Goal: Find specific page/section: Find specific page/section

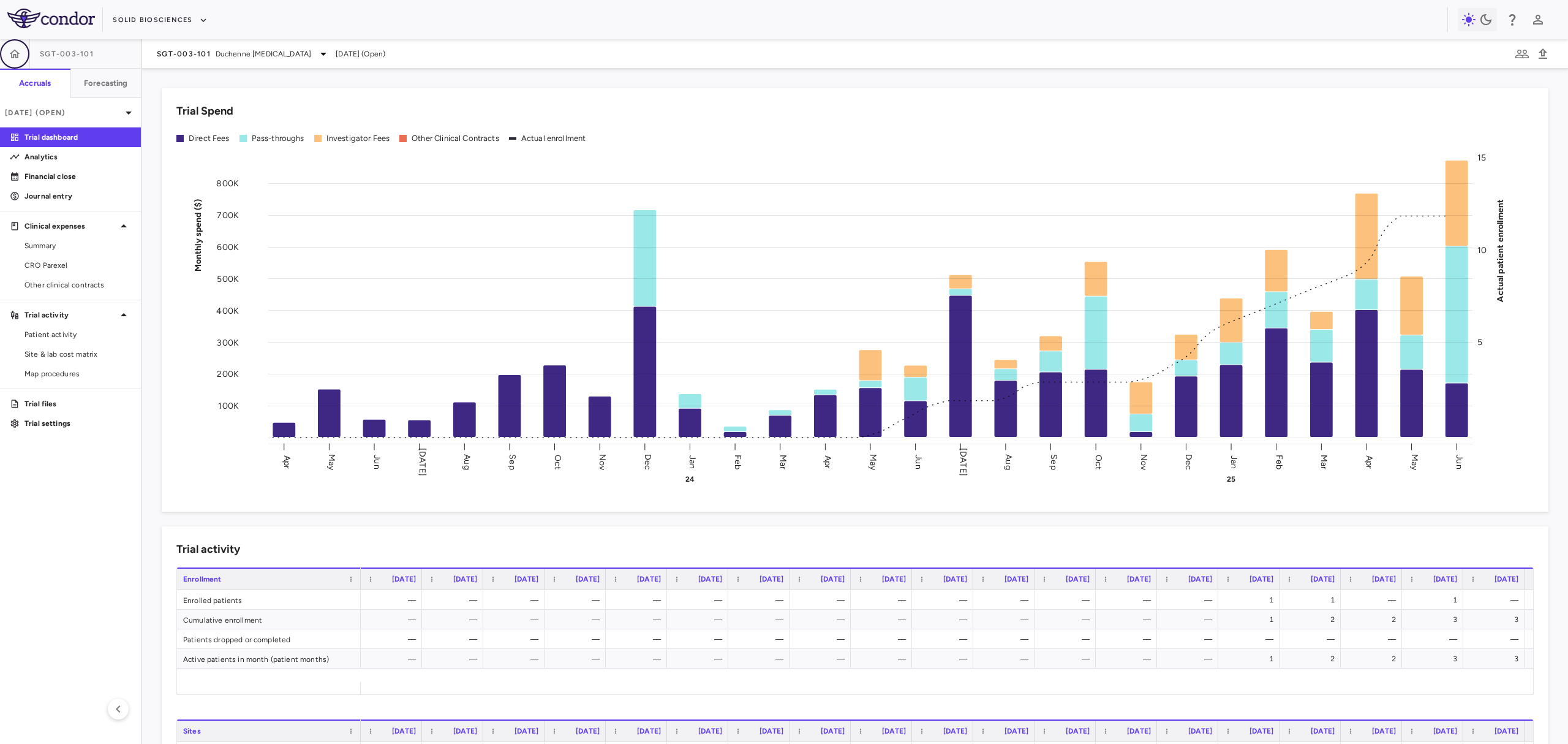
click at [17, 60] on button "button" at bounding box center [14, 54] width 29 height 29
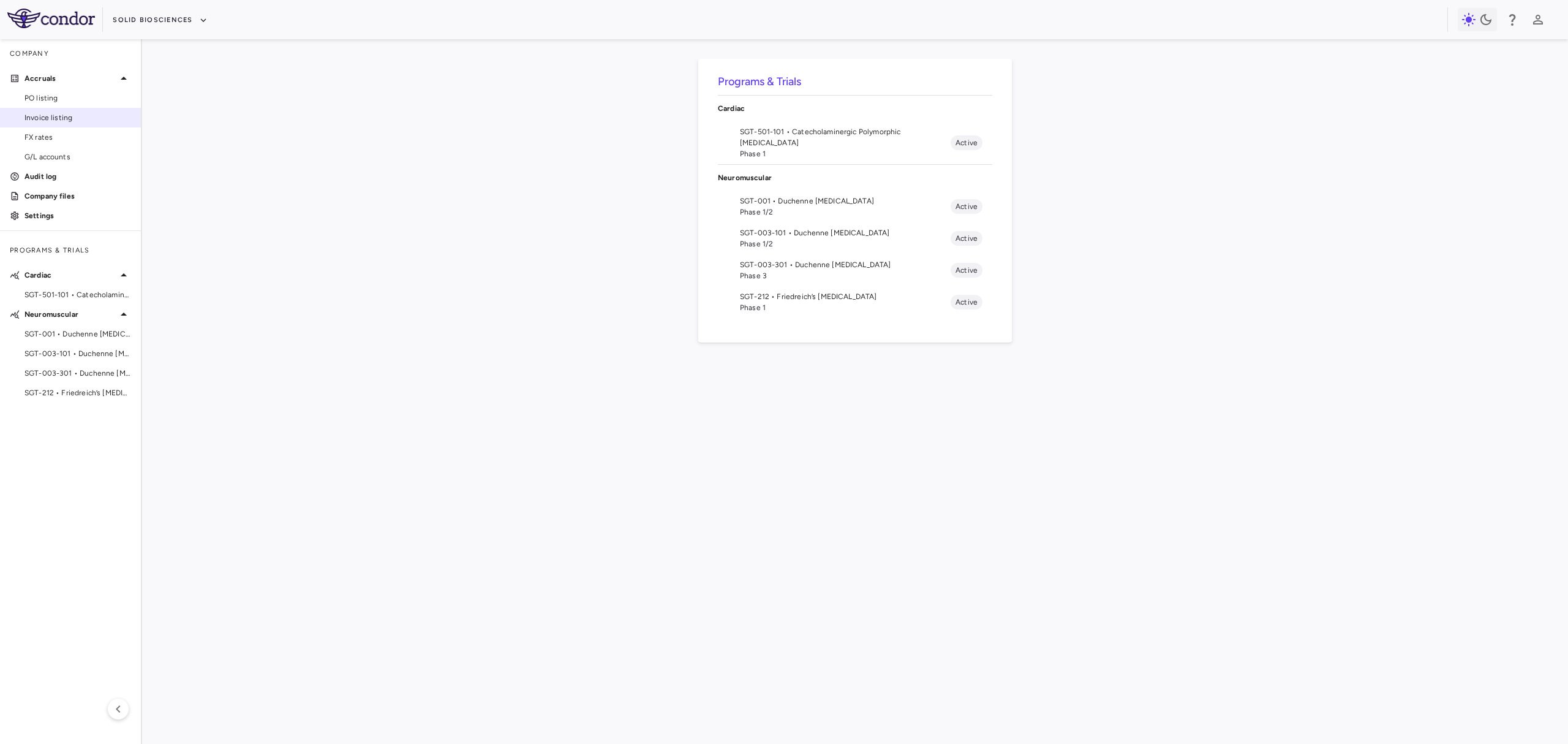
click at [65, 121] on span "Invoice listing" at bounding box center [77, 117] width 107 height 11
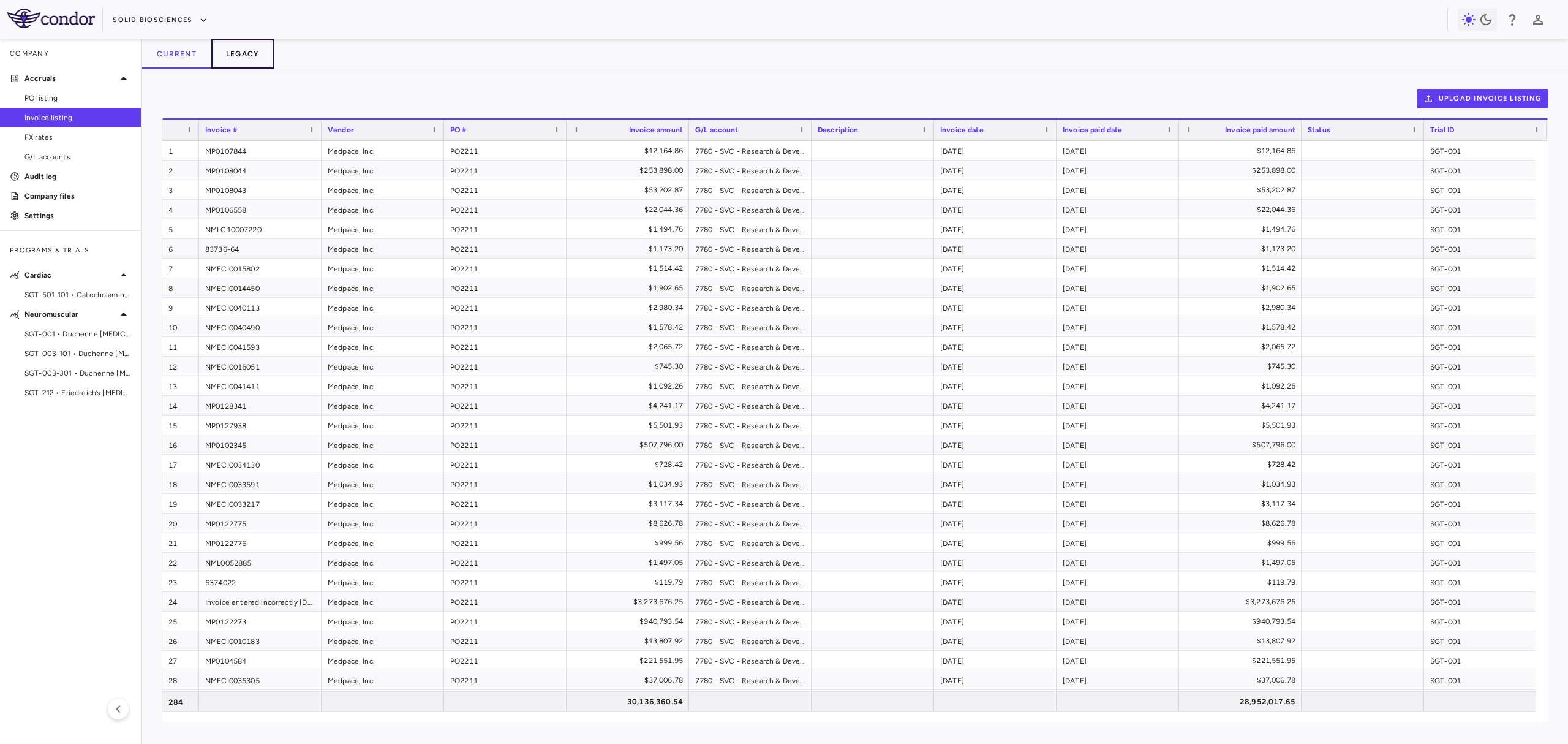
click at [246, 50] on button "Legacy" at bounding box center [242, 54] width 63 height 29
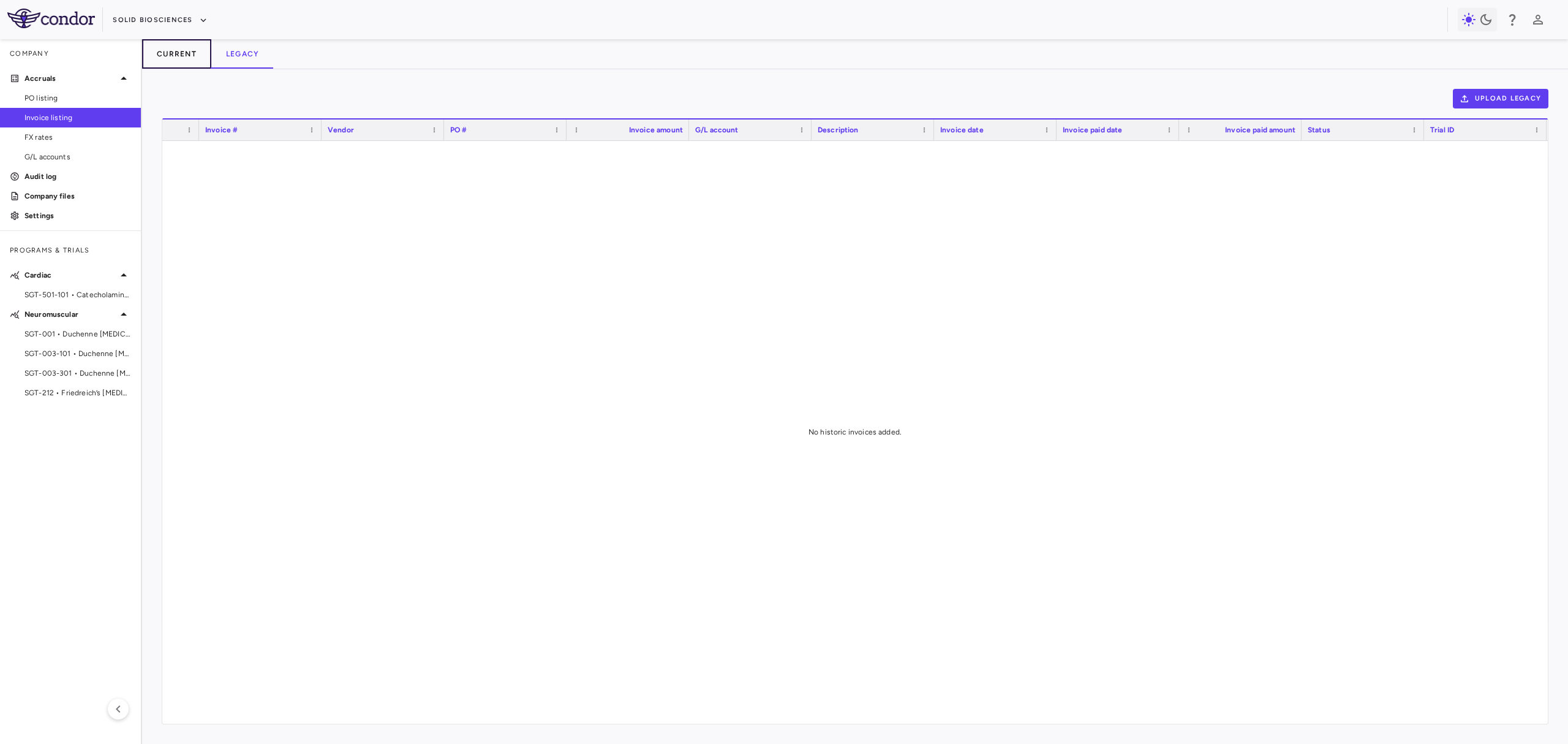
click at [158, 59] on button "Current" at bounding box center [177, 54] width 69 height 29
